Goal: Navigation & Orientation: Find specific page/section

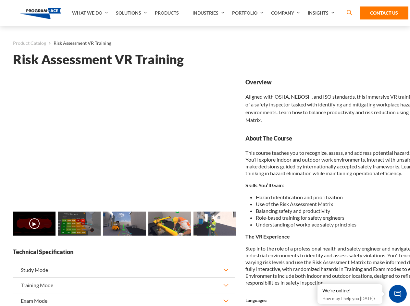
click at [132, 13] on link "Solutions" at bounding box center [132, 13] width 39 height 26
click at [0, 0] on div "AI & Computer Vision Solutions Computer Vision Quality Control AI tools for fas…" at bounding box center [0, 0] width 0 height 0
click at [0, 0] on div "AI & Computer Vision Solutions Virtual Training Solutions Virtual Tour Solution…" at bounding box center [0, 0] width 0 height 0
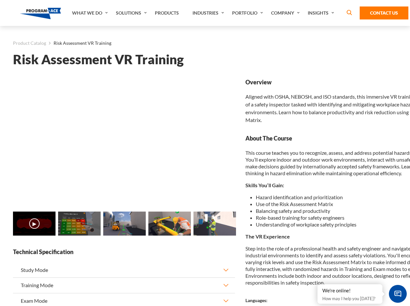
click at [0, 0] on div "AI & Computer Vision Solutions Virtual Training Solutions Virtual Tour Solution…" at bounding box center [0, 0] width 0 height 0
click at [0, 0] on div "AI & Computer Vision Solutions Computer Vision Quality Control AI tools for fas…" at bounding box center [0, 0] width 0 height 0
